Goal: Task Accomplishment & Management: Manage account settings

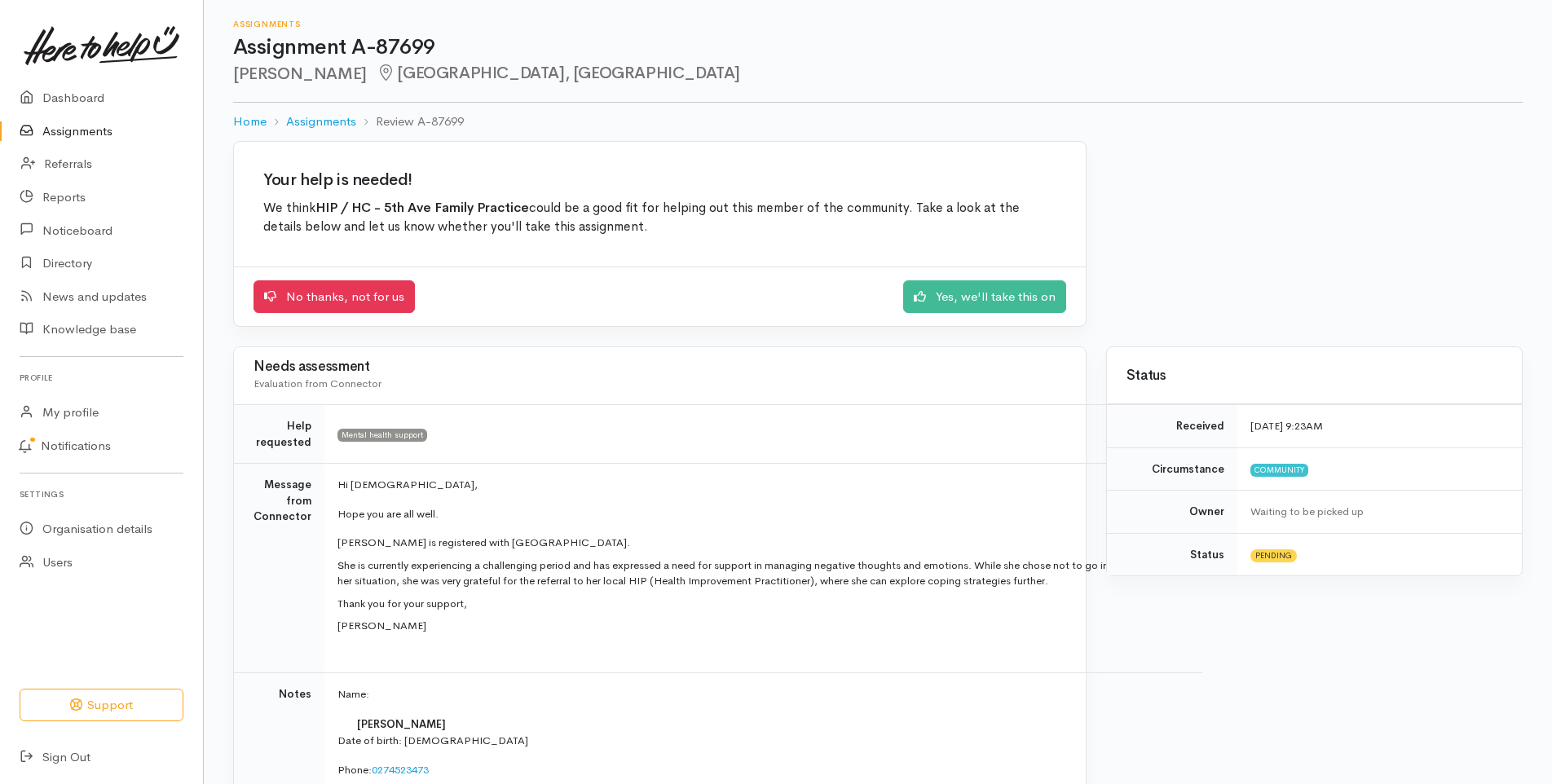
scroll to position [81, 0]
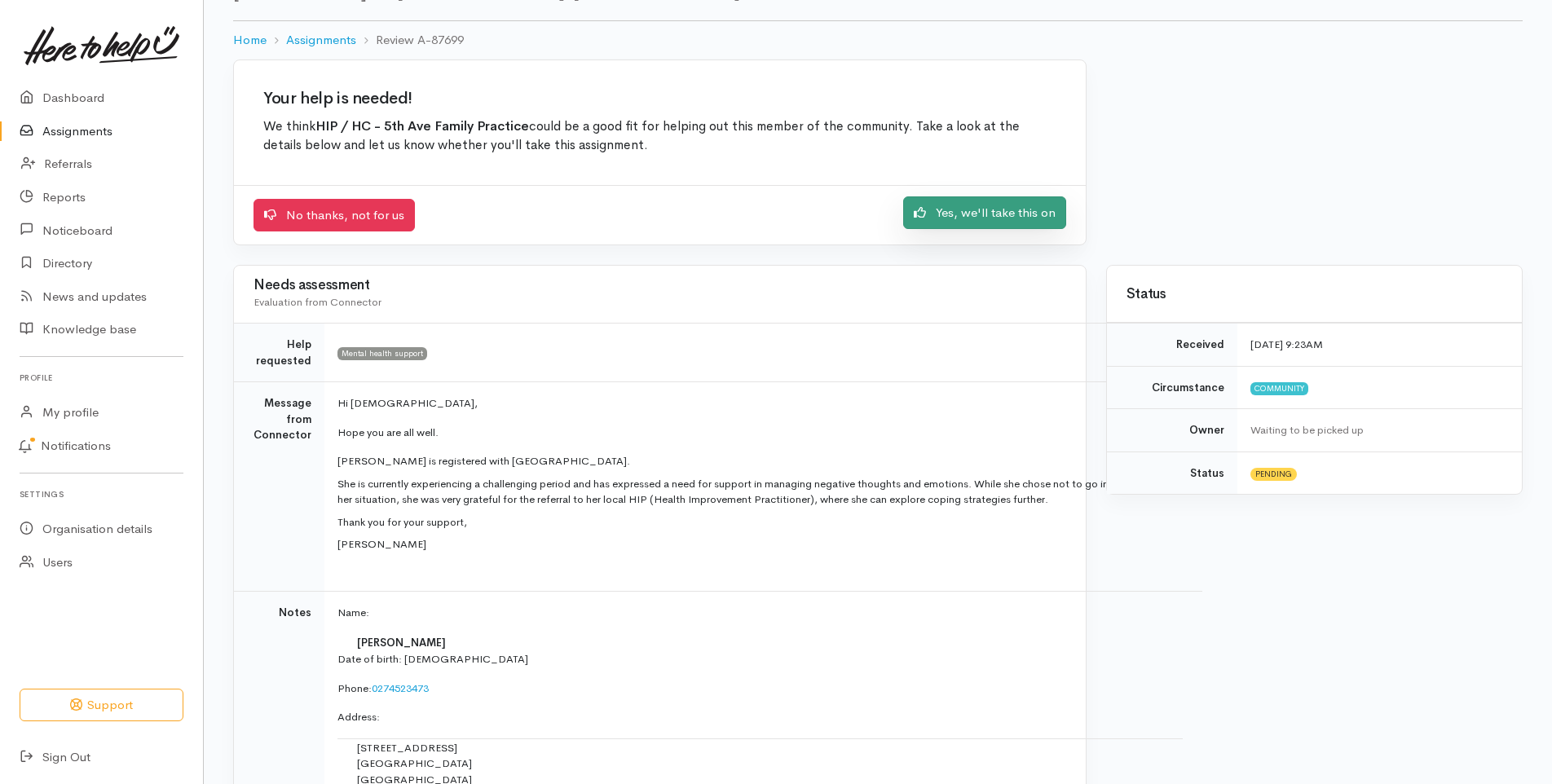
click at [965, 215] on link "Yes, we'll take this on" at bounding box center [984, 212] width 163 height 34
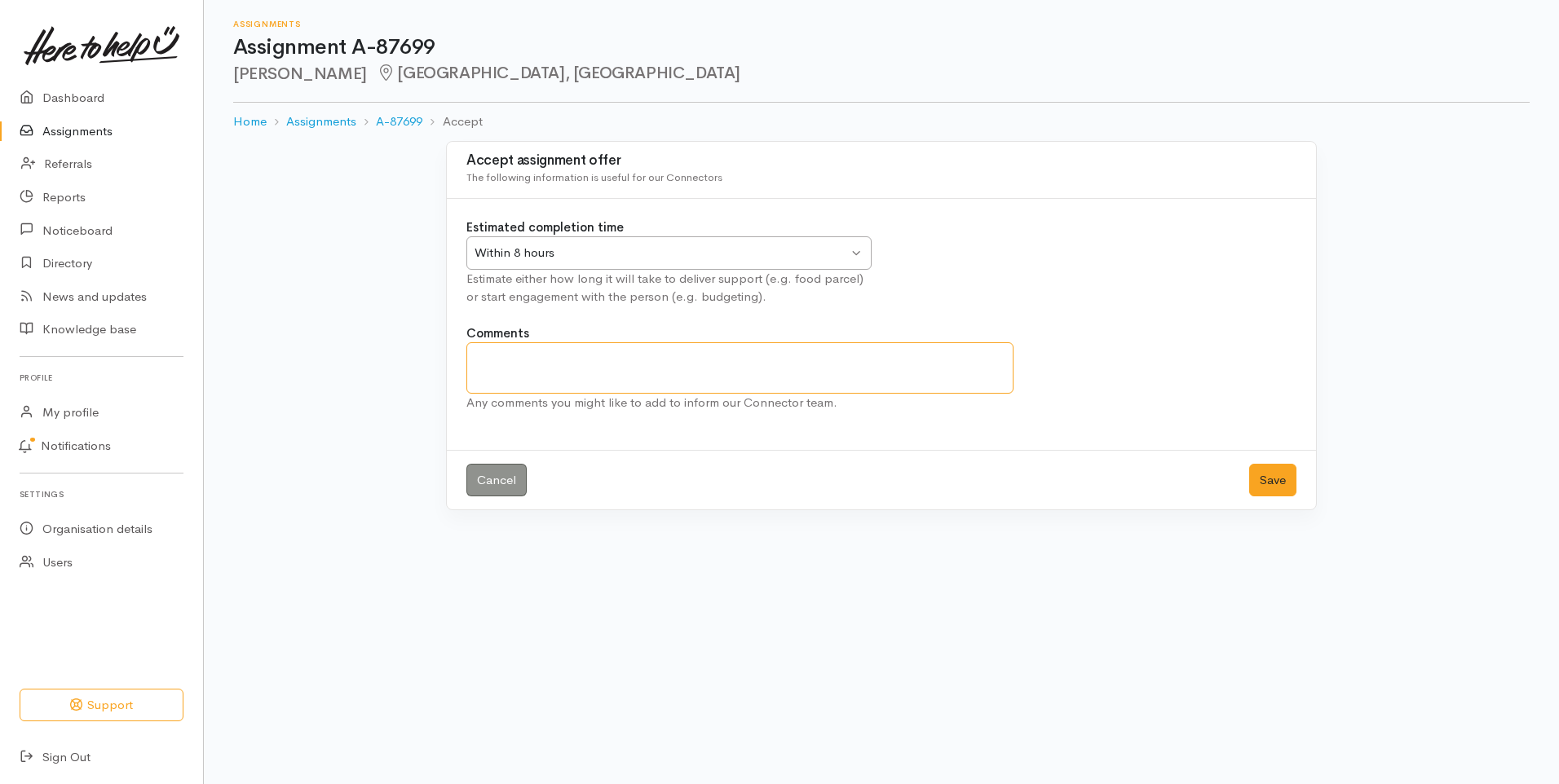
click at [557, 349] on textarea "Comments" at bounding box center [740, 368] width 547 height 51
type textarea "I'll phone her today. I have had contact with Patrice in the past."
click at [1278, 484] on button "Save" at bounding box center [1272, 480] width 47 height 34
